Goal: Check status: Check status

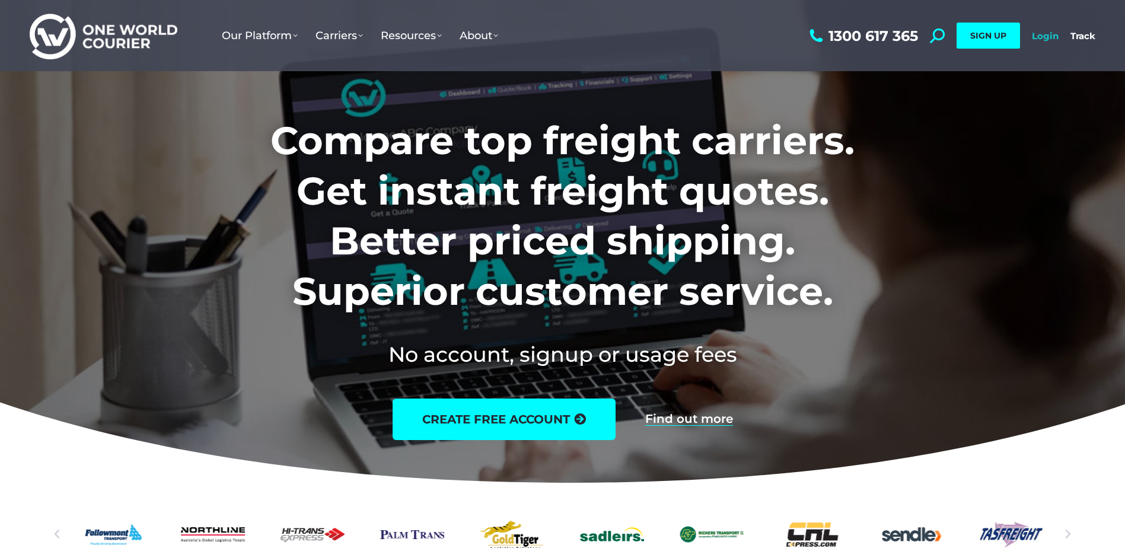
click at [1043, 33] on link "Login" at bounding box center [1045, 35] width 27 height 11
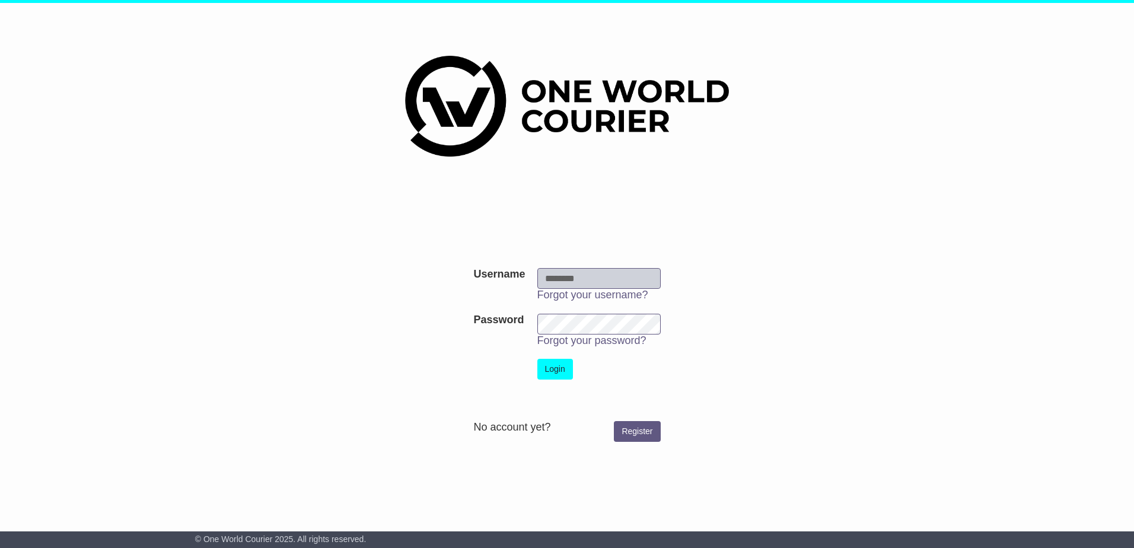
type input "**********"
click at [557, 371] on button "Login" at bounding box center [555, 369] width 36 height 21
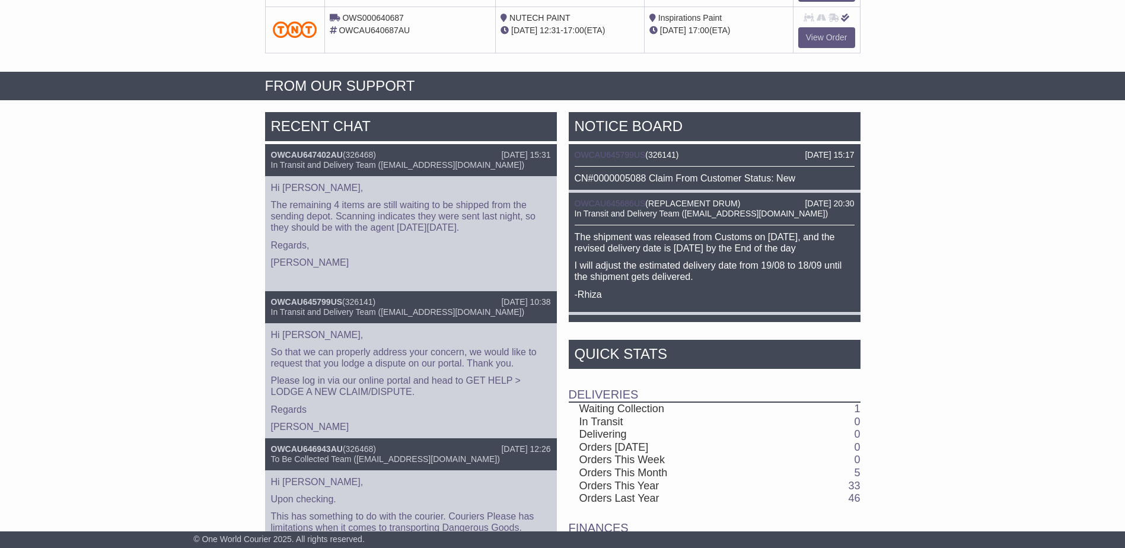
scroll to position [415, 0]
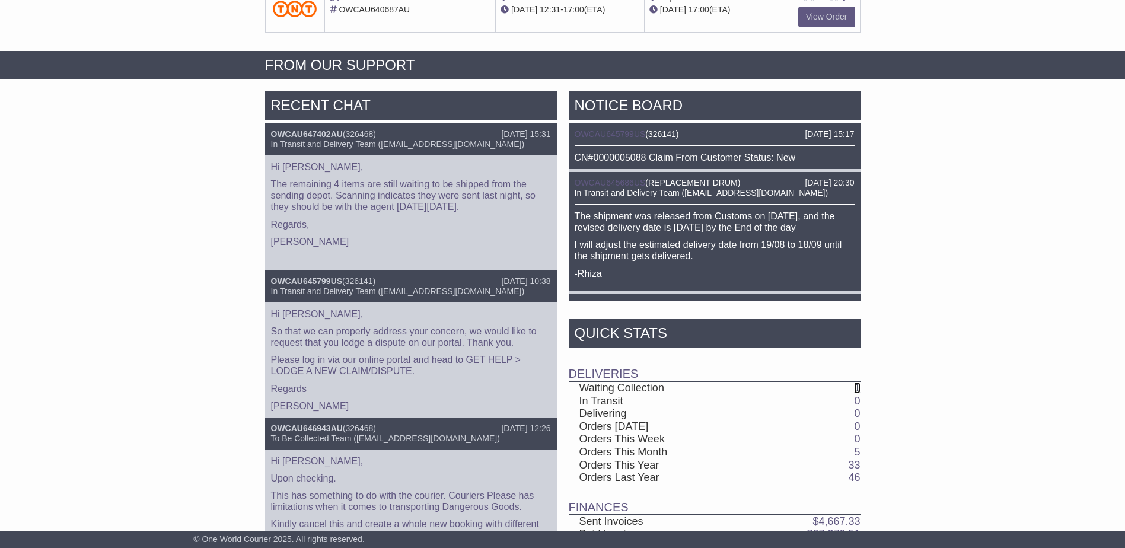
click at [860, 387] on link "1" at bounding box center [857, 388] width 6 height 12
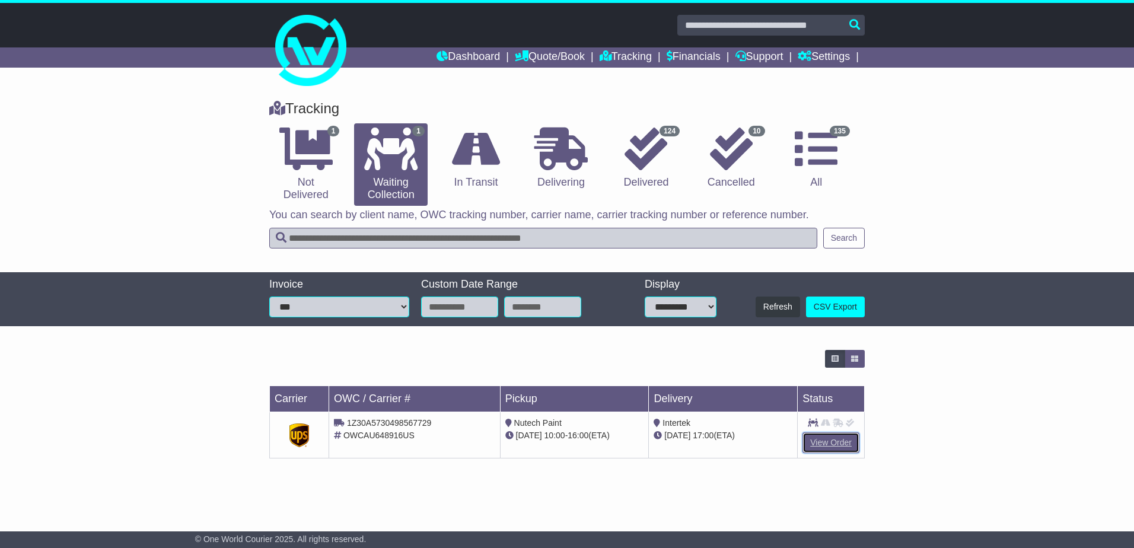
click at [824, 443] on link "View Order" at bounding box center [831, 442] width 57 height 21
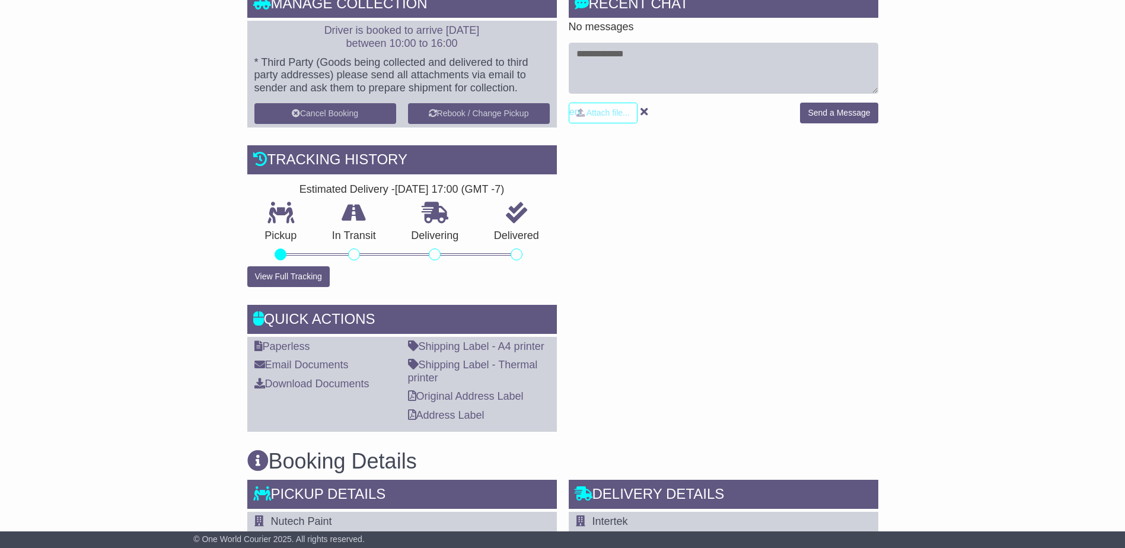
scroll to position [356, 0]
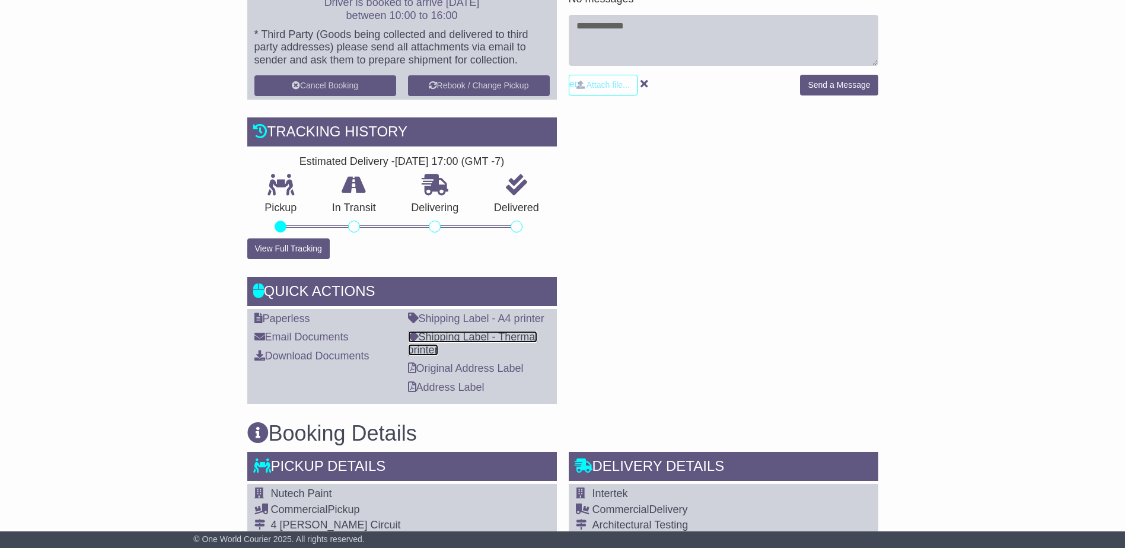
click at [503, 338] on link "Shipping Label - Thermal printer" at bounding box center [473, 343] width 130 height 25
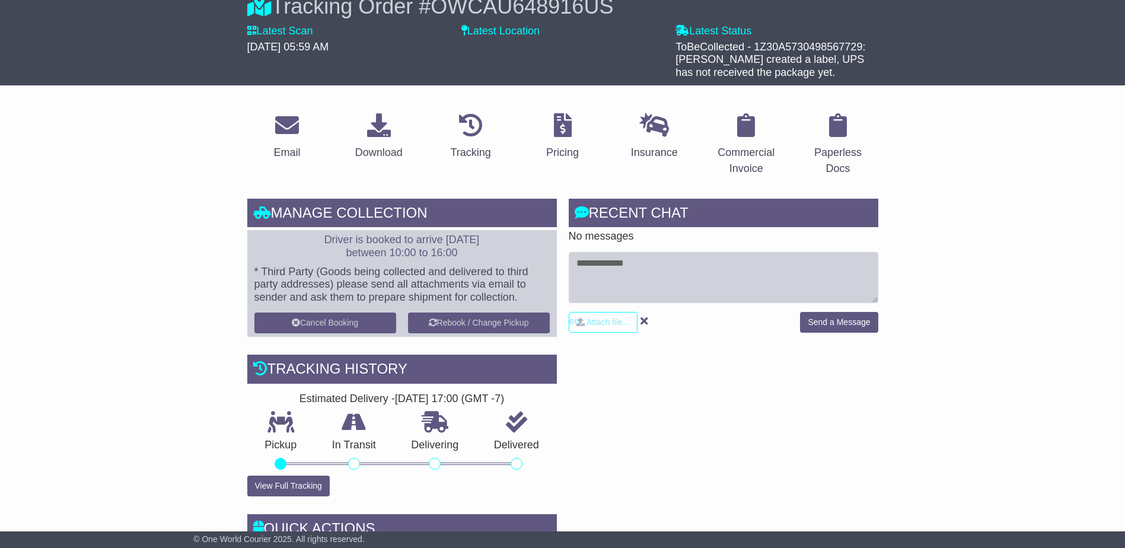
scroll to position [0, 0]
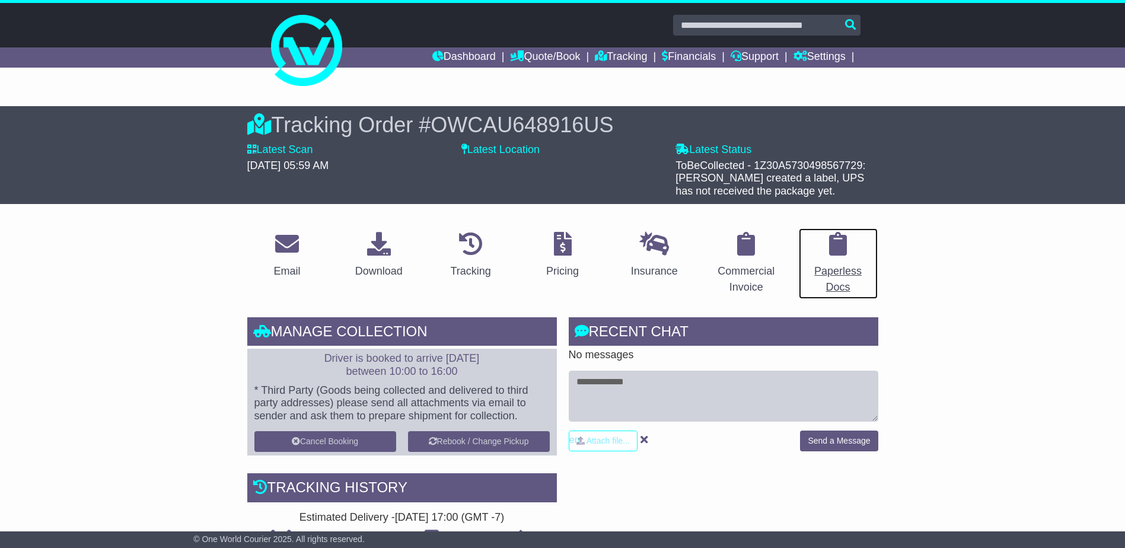
click at [837, 283] on div "Paperless Docs" at bounding box center [838, 279] width 65 height 32
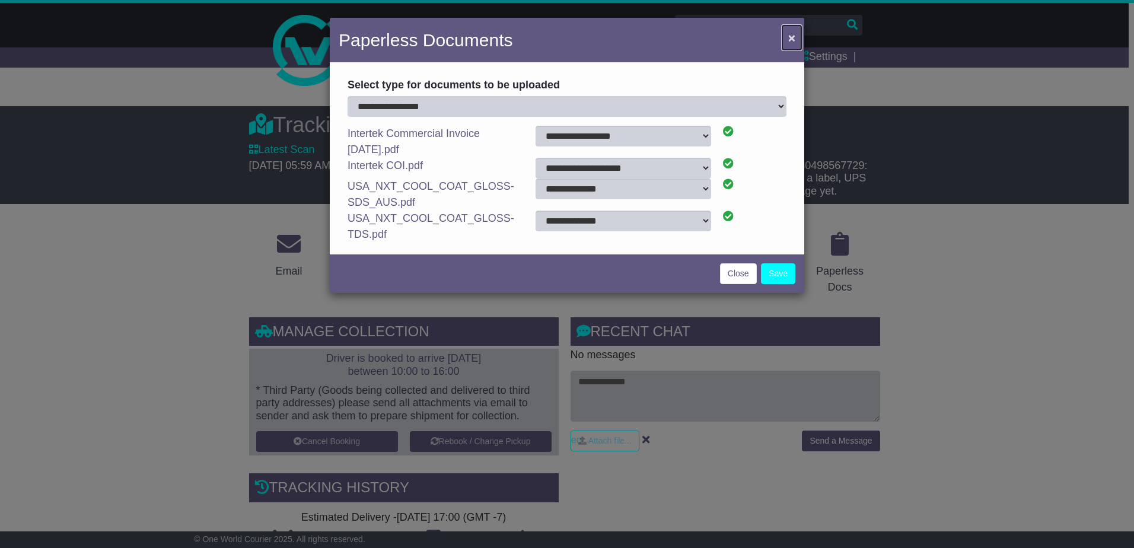
click at [792, 42] on span "×" at bounding box center [791, 38] width 7 height 14
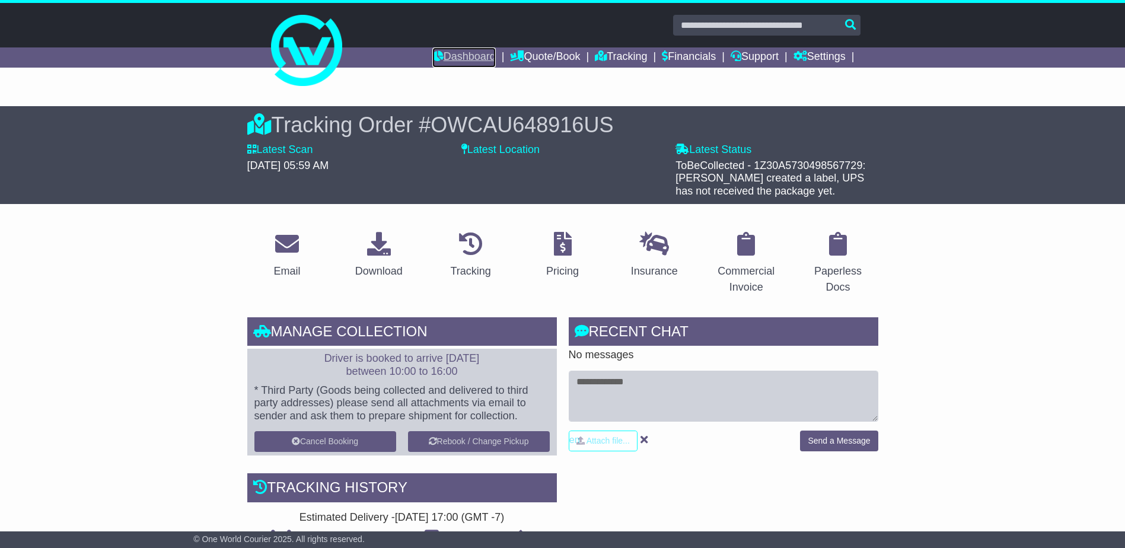
click at [466, 59] on link "Dashboard" at bounding box center [463, 57] width 63 height 20
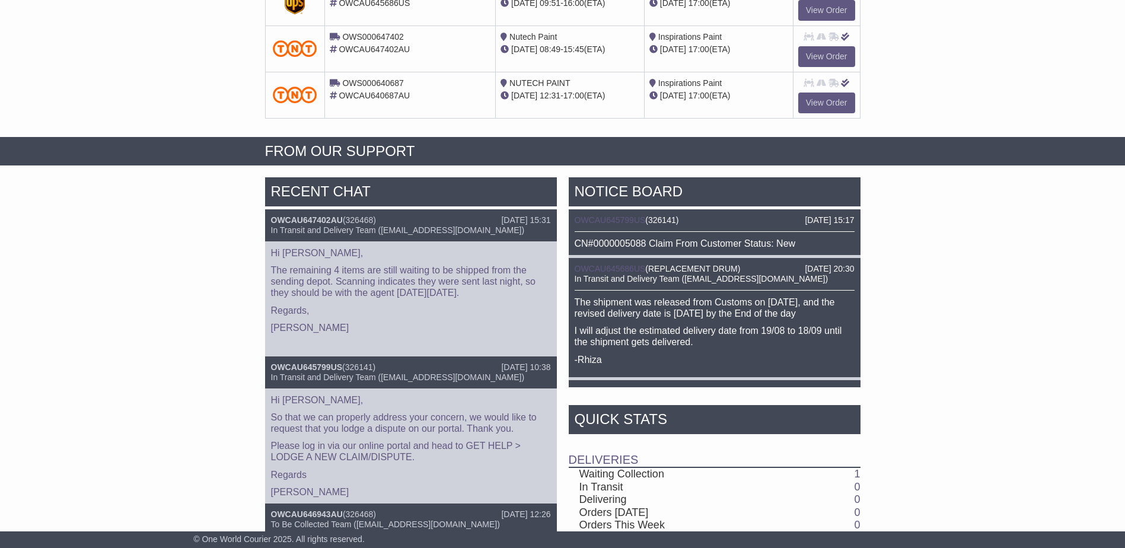
scroll to position [356, 0]
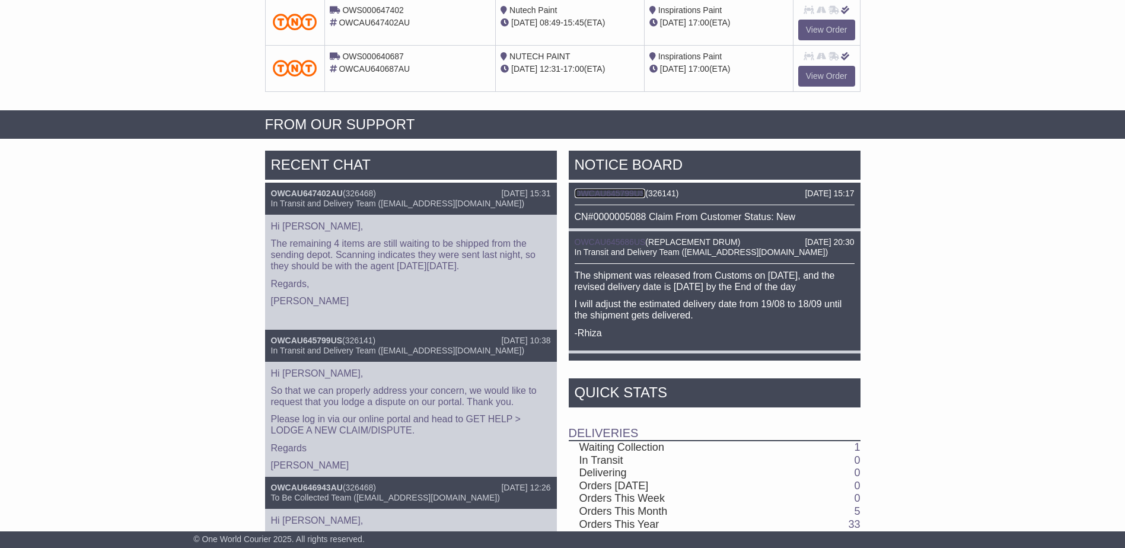
drag, startPoint x: 607, startPoint y: 192, endPoint x: 623, endPoint y: 192, distance: 16.0
click at [607, 192] on link "OWCAU645799US" at bounding box center [610, 193] width 71 height 9
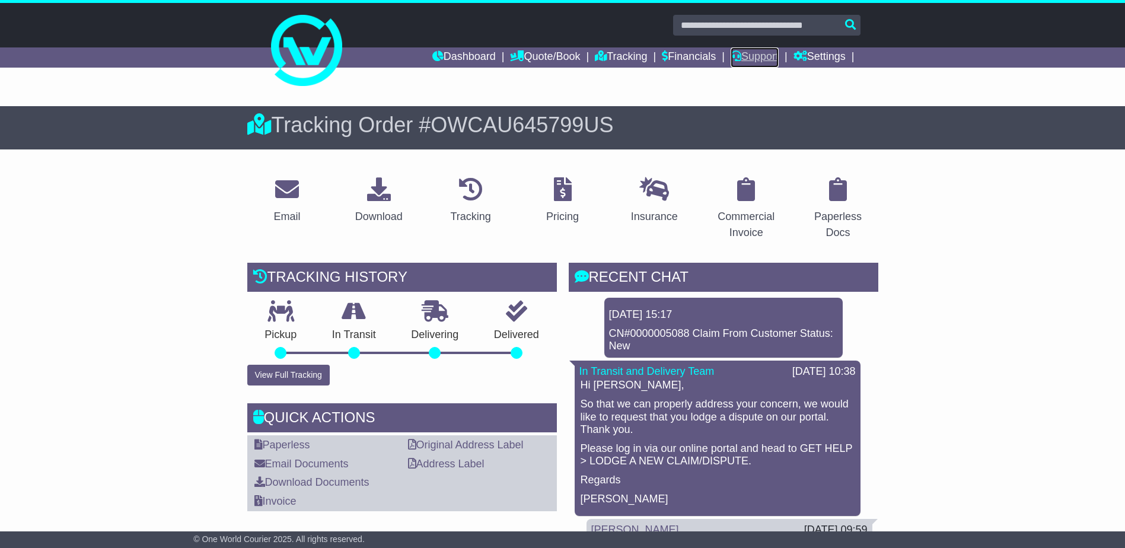
click at [761, 58] on link "Support" at bounding box center [755, 57] width 48 height 20
